Goal: Task Accomplishment & Management: Use online tool/utility

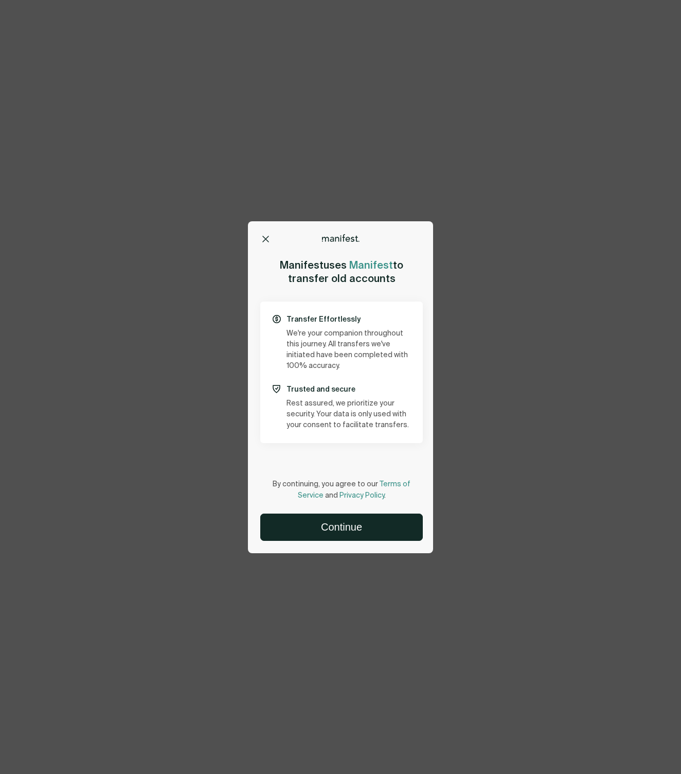
click at [545, 384] on div "Options Home Exit Manifest support@usemanifest.com Manifest uses Manifest to tr…" at bounding box center [340, 387] width 681 height 774
